Goal: Transaction & Acquisition: Obtain resource

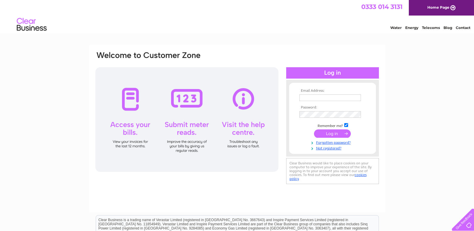
type input "accounts@ffbg.co.uk"
click at [335, 132] on input "submit" at bounding box center [332, 134] width 37 height 8
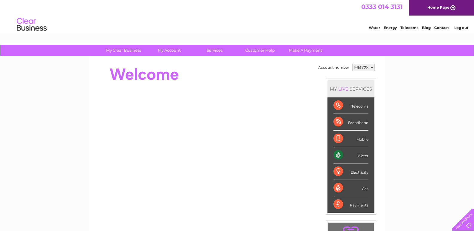
click at [362, 67] on select "994728 999272" at bounding box center [364, 67] width 22 height 7
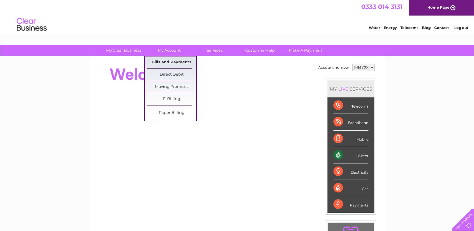
click at [174, 61] on link "Bills and Payments" at bounding box center [171, 63] width 49 height 12
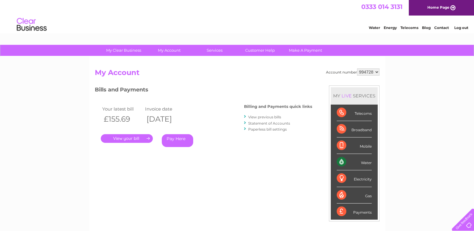
click at [138, 139] on link "." at bounding box center [127, 138] width 52 height 9
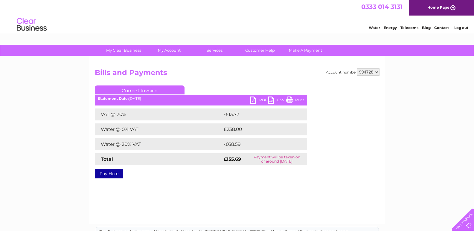
click at [251, 101] on link "PDF" at bounding box center [259, 101] width 18 height 9
click at [366, 73] on select "994728 999272" at bounding box center [368, 72] width 22 height 7
select select "999272"
click at [357, 69] on select "994728 999272" at bounding box center [368, 72] width 22 height 7
click at [256, 103] on link "PDF" at bounding box center [259, 101] width 18 height 9
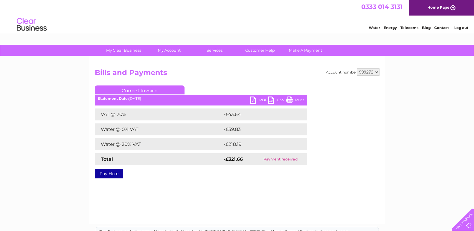
click at [461, 29] on link "Log out" at bounding box center [462, 27] width 14 height 4
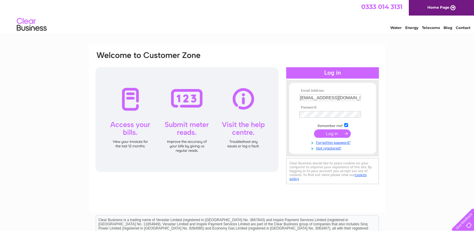
click at [327, 95] on input "accounts@ffbg.co.uk" at bounding box center [331, 98] width 62 height 7
click at [326, 97] on input "helenhood@caldwellwright.co.uk" at bounding box center [331, 98] width 62 height 7
type input "accounts@caldwellwright.co.uk"
click at [336, 134] on input "submit" at bounding box center [332, 134] width 37 height 8
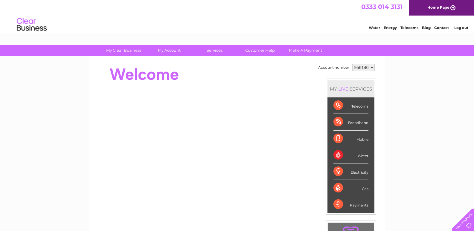
click at [362, 71] on select "956140 956141 956146 956147 956148" at bounding box center [364, 67] width 22 height 7
select select "956148"
click at [353, 64] on select "956140 956141 956146 956147 956148" at bounding box center [364, 67] width 22 height 7
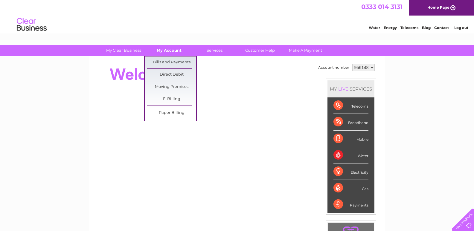
click at [169, 52] on link "My Account" at bounding box center [169, 50] width 49 height 11
click at [168, 61] on link "Bills and Payments" at bounding box center [171, 63] width 49 height 12
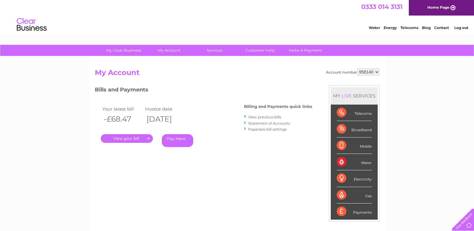
click at [367, 70] on select "956140 956141 956146 956147 956148" at bounding box center [368, 72] width 22 height 7
select select "956148"
click at [357, 69] on select "956140 956141 956146 956147 956148" at bounding box center [368, 72] width 22 height 7
click at [134, 139] on link "." at bounding box center [127, 138] width 52 height 9
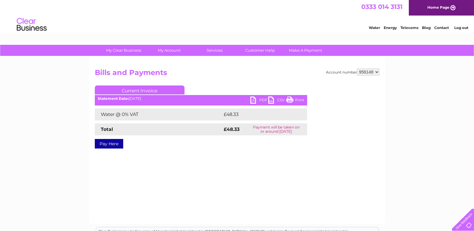
click at [255, 102] on link "PDF" at bounding box center [259, 101] width 18 height 9
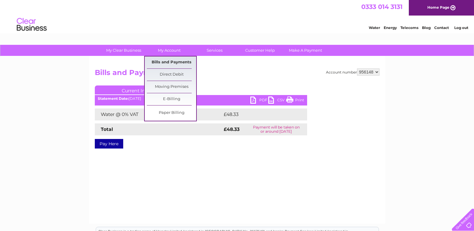
click at [172, 63] on link "Bills and Payments" at bounding box center [171, 63] width 49 height 12
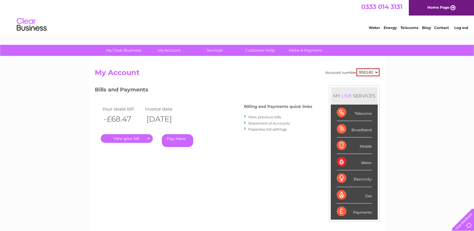
click at [367, 72] on select "956140 956141 956146 956147 956148" at bounding box center [368, 73] width 23 height 8
select select "956148"
click at [357, 69] on select "956140 956141 956146 956147 956148" at bounding box center [368, 73] width 23 height 8
click at [262, 118] on link "View previous bills" at bounding box center [264, 117] width 33 height 4
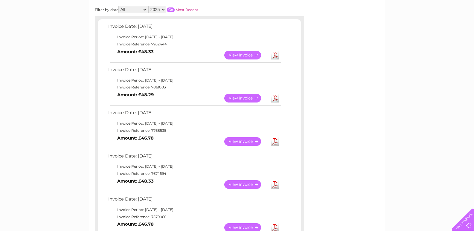
scroll to position [30, 0]
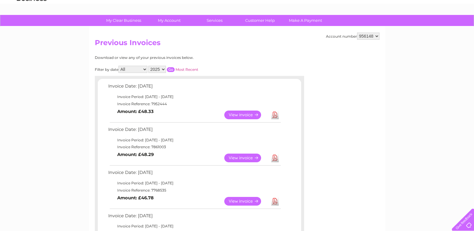
click at [247, 159] on link "View" at bounding box center [246, 158] width 44 height 9
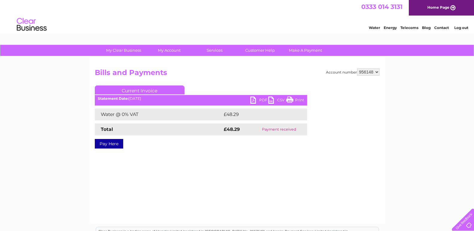
click at [255, 98] on link "PDF" at bounding box center [259, 101] width 18 height 9
